Goal: Task Accomplishment & Management: Use online tool/utility

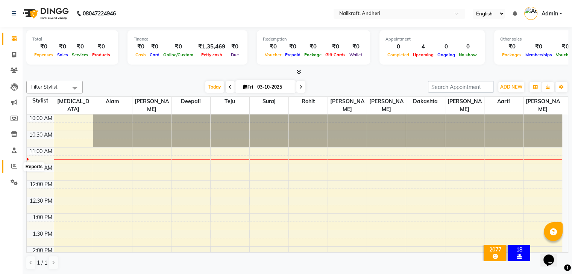
click at [15, 168] on icon at bounding box center [14, 166] width 6 height 6
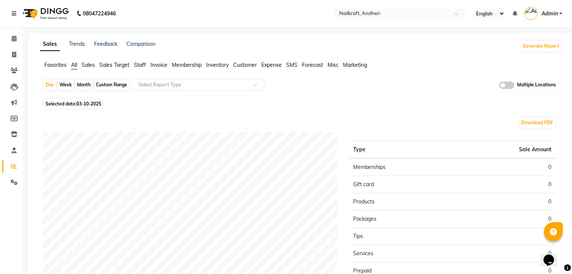
click at [87, 104] on span "03-10-2025" at bounding box center [88, 104] width 25 height 6
select select "10"
select select "2025"
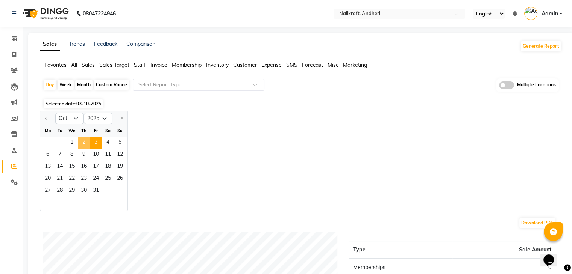
click at [82, 144] on span "2" at bounding box center [84, 143] width 12 height 12
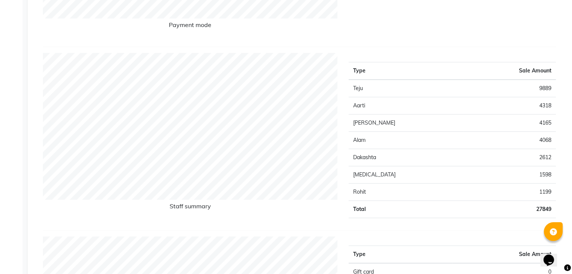
scroll to position [262, 0]
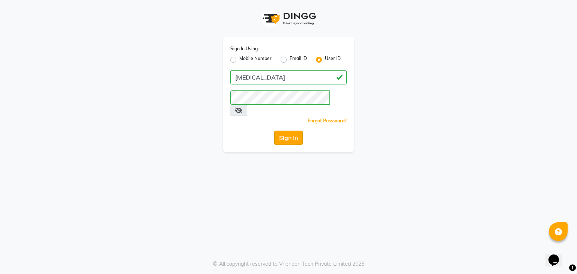
click at [282, 131] on button "Sign In" at bounding box center [288, 138] width 29 height 14
